Goal: Task Accomplishment & Management: Use online tool/utility

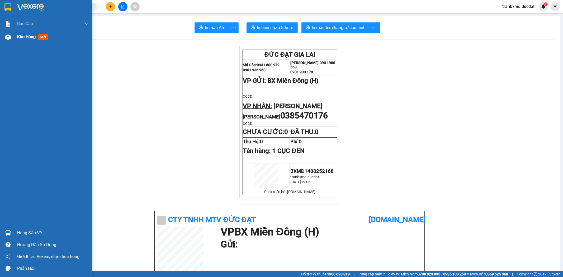
click at [23, 43] on div "Kho hàng mới" at bounding box center [52, 36] width 71 height 13
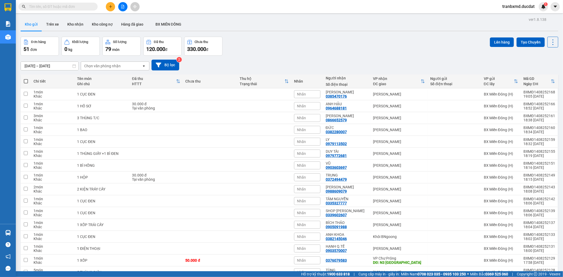
click at [24, 82] on span at bounding box center [26, 81] width 4 height 4
click at [26, 79] on input "checkbox" at bounding box center [26, 79] width 0 height 0
checkbox input "true"
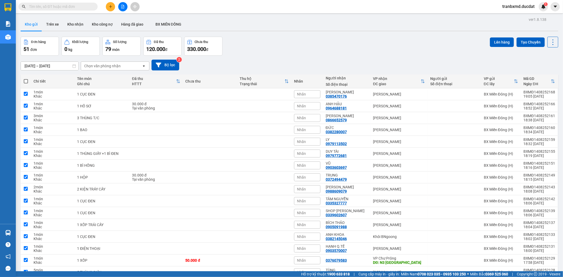
checkbox input "true"
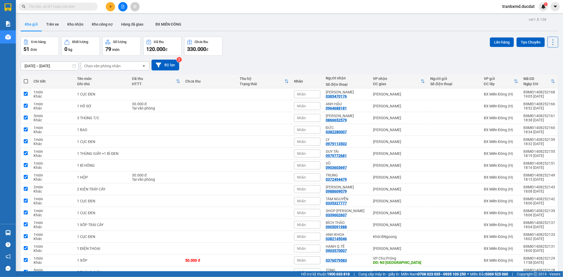
checkbox input "true"
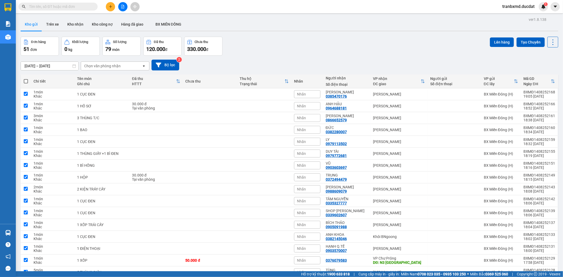
checkbox input "true"
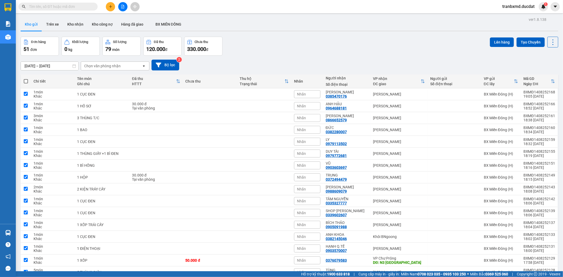
checkbox input "true"
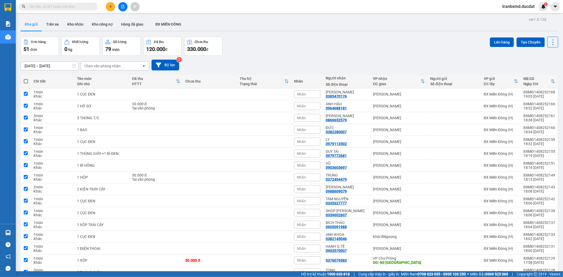
checkbox input "true"
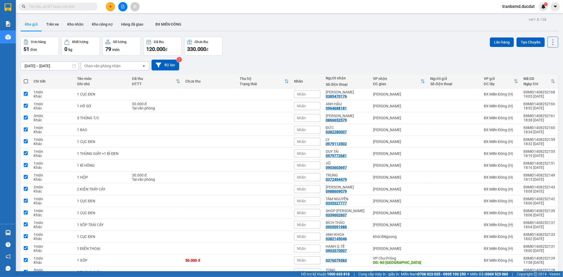
checkbox input "true"
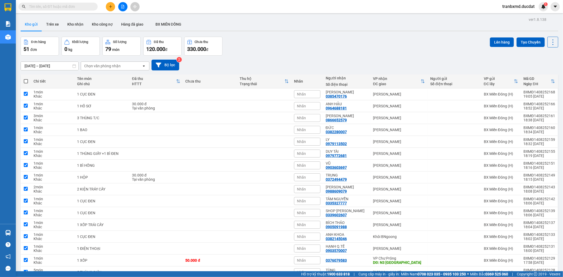
checkbox input "true"
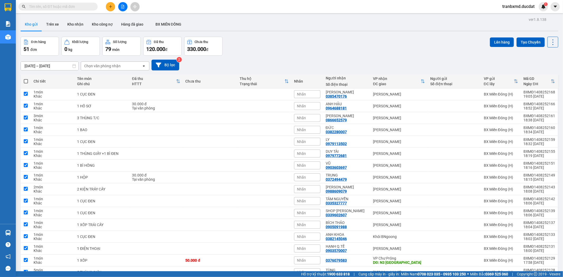
checkbox input "true"
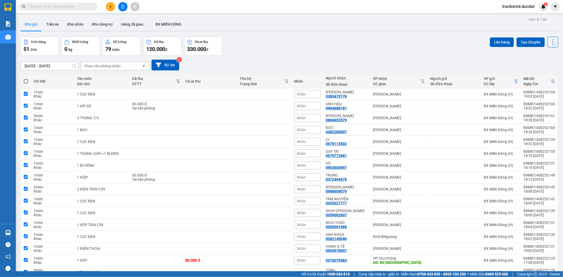
checkbox input "true"
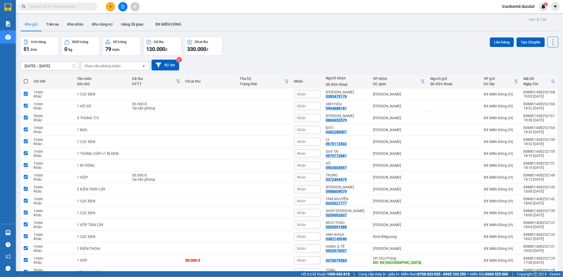
checkbox input "true"
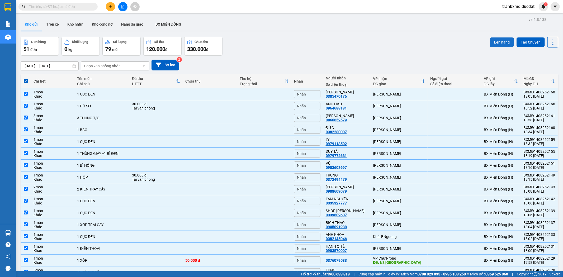
click at [501, 42] on button "Lên hàng" at bounding box center [502, 43] width 24 height 10
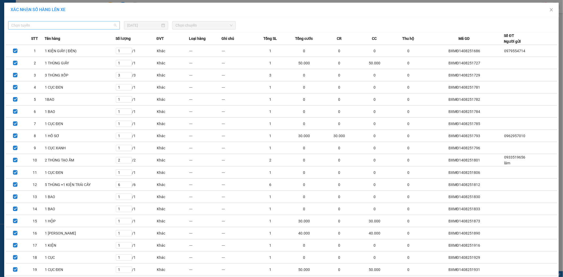
click at [97, 27] on span "Chọn tuyến" at bounding box center [63, 25] width 105 height 8
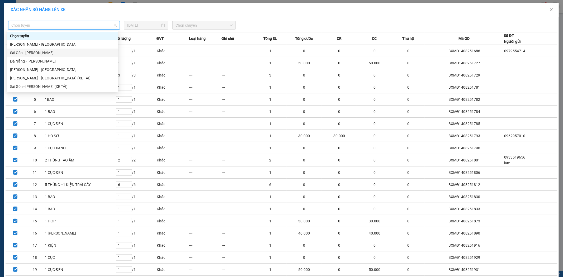
click at [57, 56] on div "Sài Gòn - [PERSON_NAME]" at bounding box center [62, 53] width 111 height 8
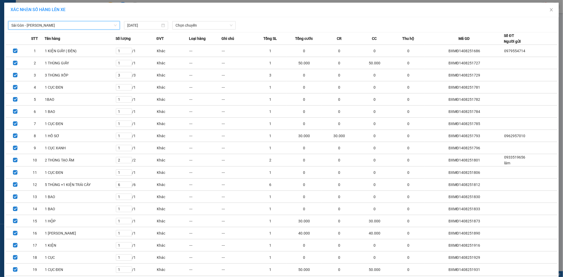
click at [182, 21] on div "[GEOGRAPHIC_DATA] - Gia Lai [GEOGRAPHIC_DATA] - [GEOGRAPHIC_DATA] [DATE] Chọn c…" at bounding box center [282, 23] width 552 height 11
click at [183, 26] on span "Chọn chuyến" at bounding box center [204, 25] width 57 height 8
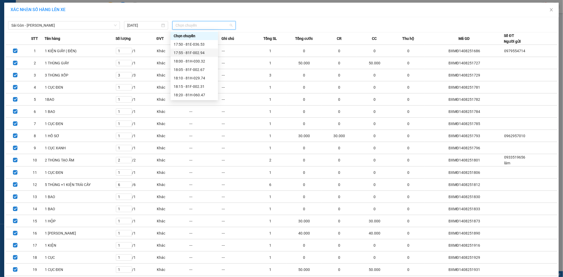
scroll to position [42, 0]
click at [199, 84] on div "20:10 (TC) - 81H-045.74" at bounding box center [194, 87] width 41 height 6
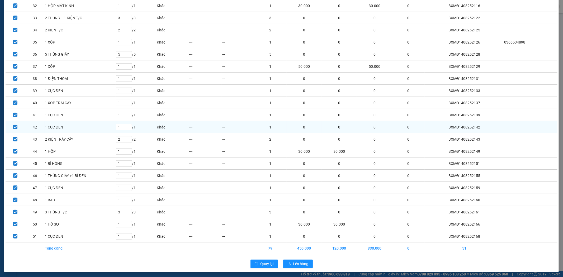
scroll to position [429, 0]
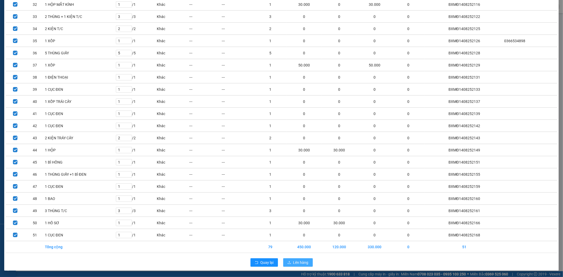
click at [297, 263] on span "Lên hàng" at bounding box center [300, 263] width 15 height 6
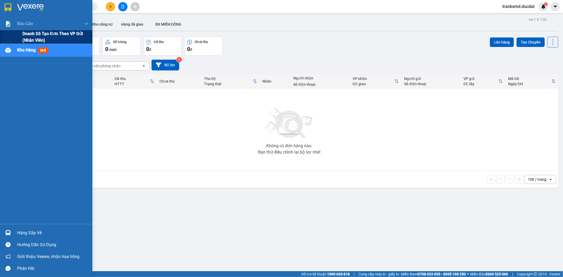
click at [44, 33] on span "Doanh số tạo đơn theo VP gửi (nhân viên)" at bounding box center [55, 36] width 66 height 13
